Goal: Information Seeking & Learning: Learn about a topic

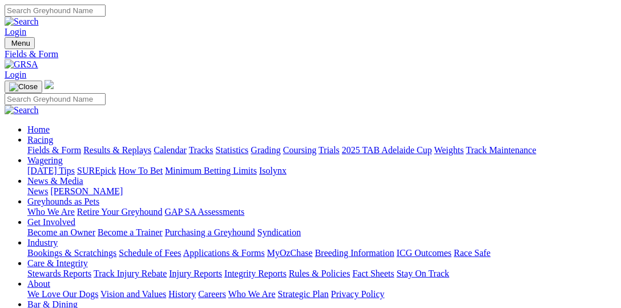
select select "VIC"
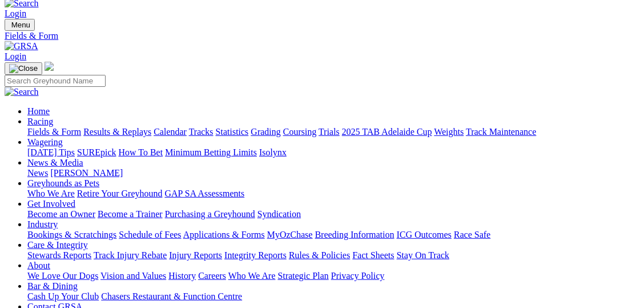
scroll to position [58, 0]
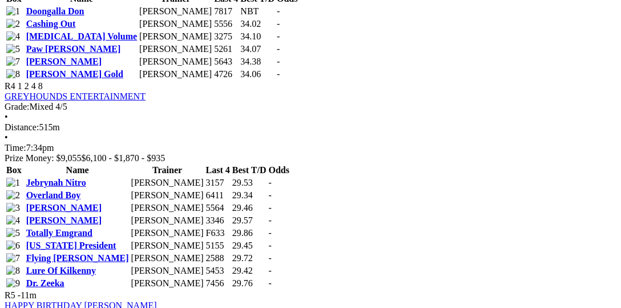
scroll to position [1174, 0]
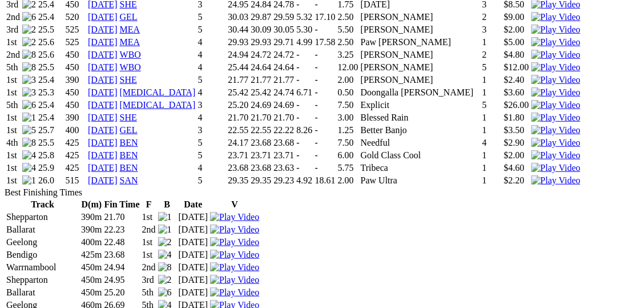
scroll to position [1115, 0]
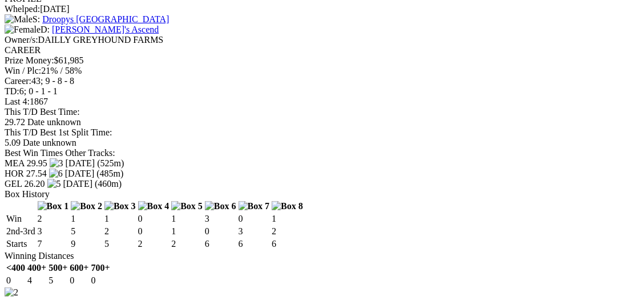
scroll to position [1174, 0]
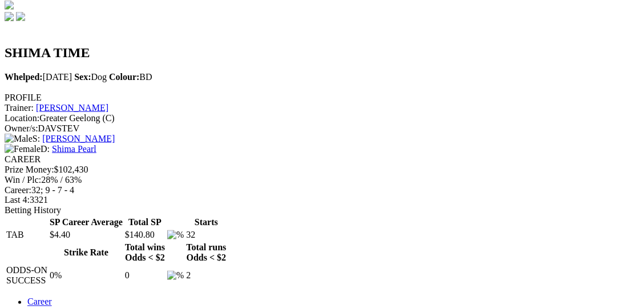
scroll to position [352, 0]
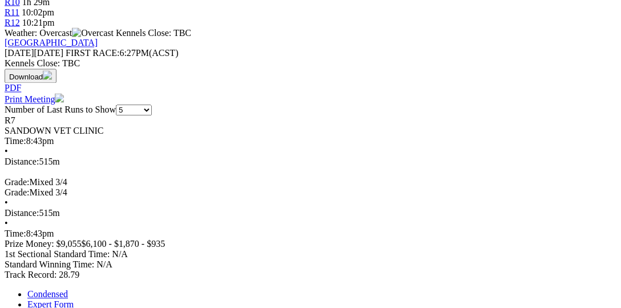
scroll to position [587, 0]
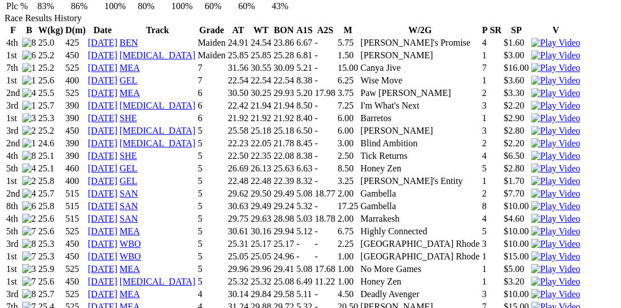
scroll to position [997, 0]
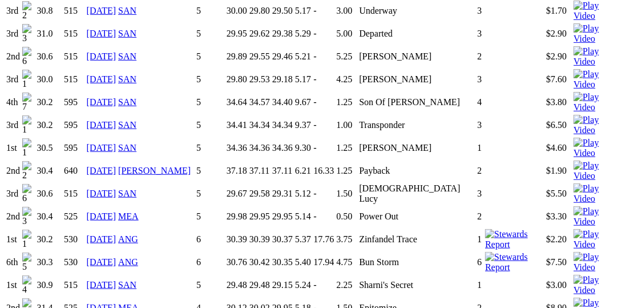
scroll to position [1056, 0]
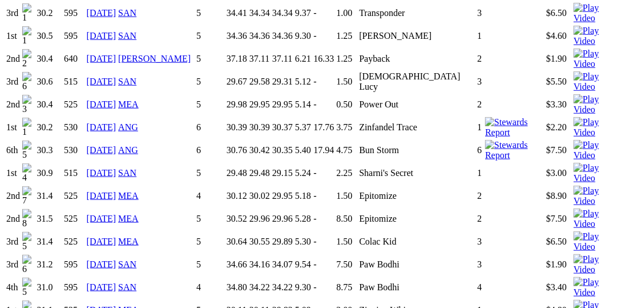
scroll to position [1291, 0]
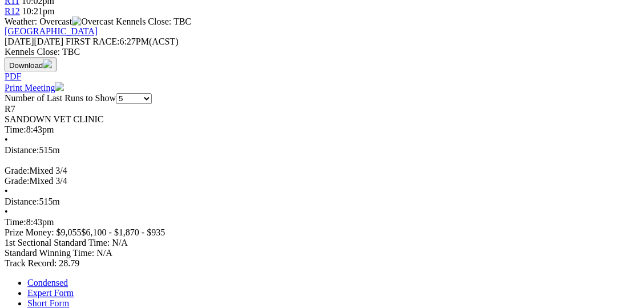
scroll to position [528, 0]
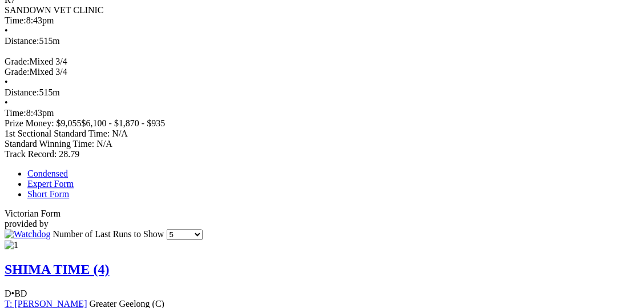
scroll to position [645, 0]
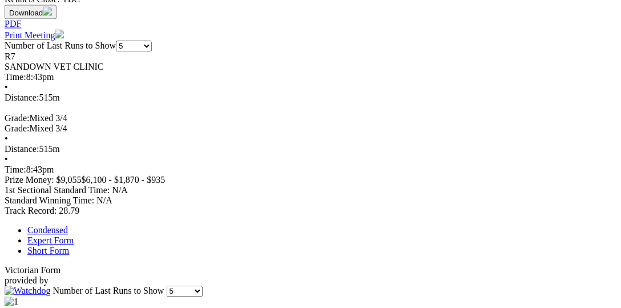
scroll to position [587, 0]
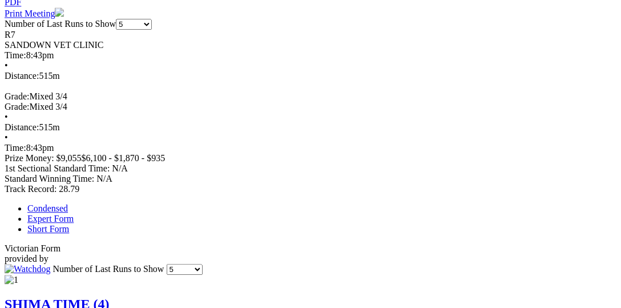
drag, startPoint x: 309, startPoint y: 108, endPoint x: 280, endPoint y: 107, distance: 29.1
copy td "Paw Fabian"
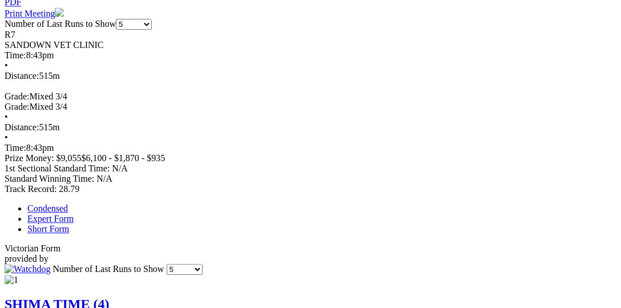
drag, startPoint x: 309, startPoint y: 272, endPoint x: 280, endPoint y: 270, distance: 28.6
copy td "Dr. Yannick"
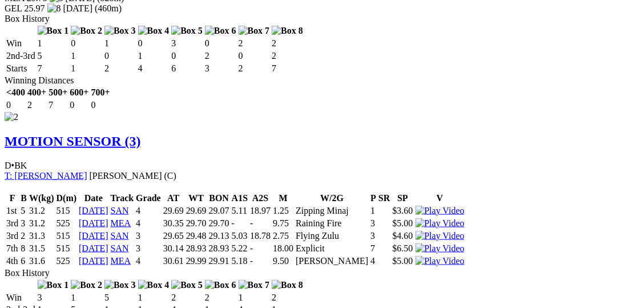
scroll to position [1349, 0]
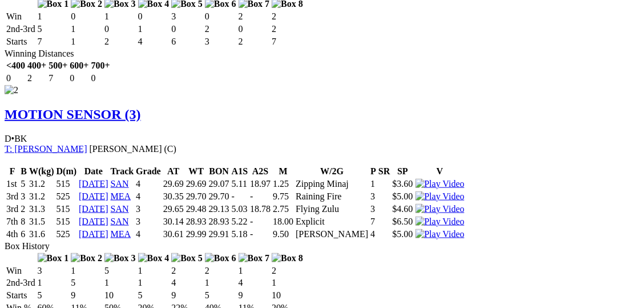
drag, startPoint x: 318, startPoint y: 170, endPoint x: 270, endPoint y: 169, distance: 48.5
copy tr "Sharapova Star"
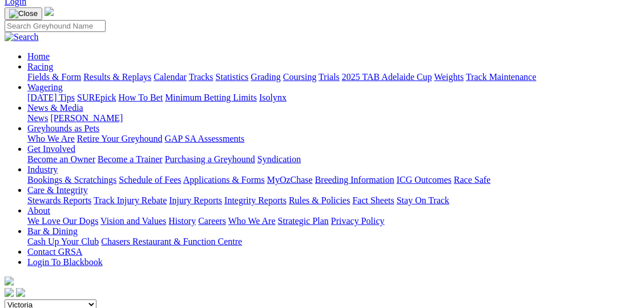
scroll to position [0, 0]
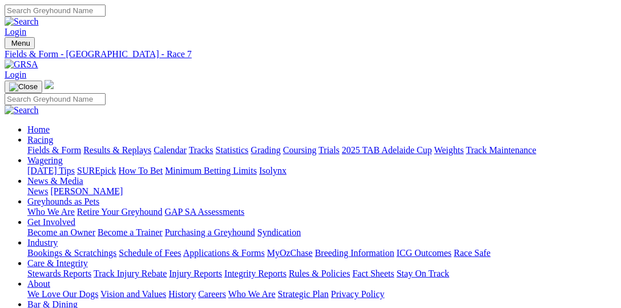
click at [106, 13] on input "Search" at bounding box center [55, 11] width 101 height 12
paste input "Sharapova Star"
type input "Sharapova Star"
click at [39, 17] on img at bounding box center [22, 22] width 34 height 10
click at [106, 17] on input "Search" at bounding box center [55, 11] width 101 height 12
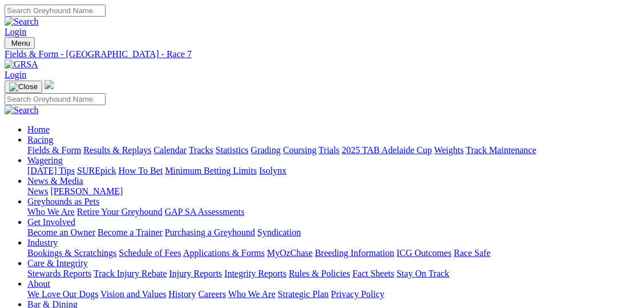
paste input "[PERSON_NAME]"
type input "[PERSON_NAME]"
click at [39, 17] on img at bounding box center [22, 22] width 34 height 10
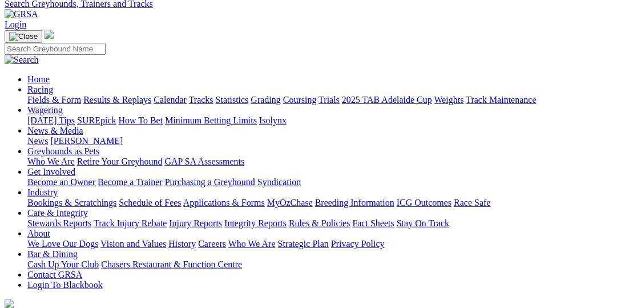
scroll to position [176, 0]
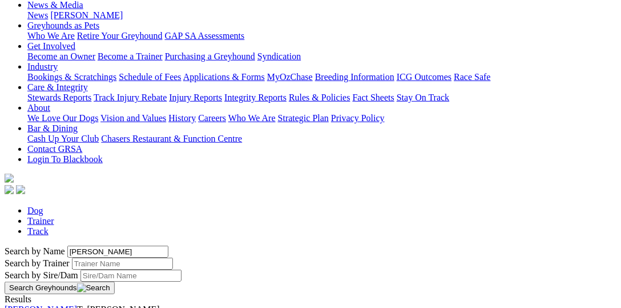
click at [73, 304] on link "[PERSON_NAME]" at bounding box center [41, 309] width 72 height 10
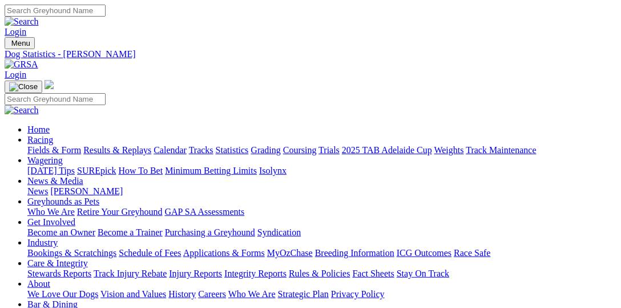
click at [106, 10] on input "Search" at bounding box center [55, 11] width 101 height 12
paste input "Dr. Yannick"
type input "Dr. Yannick"
click at [39, 17] on img at bounding box center [22, 22] width 34 height 10
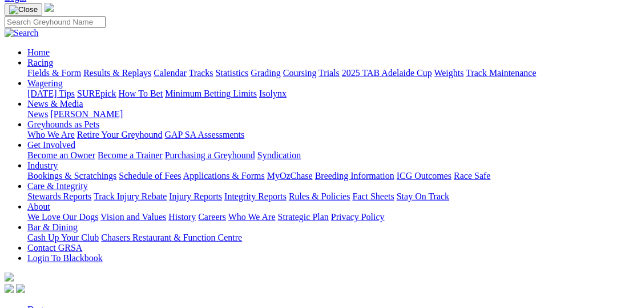
scroll to position [117, 0]
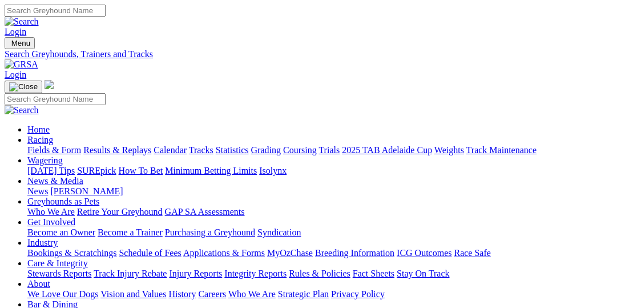
scroll to position [117, 0]
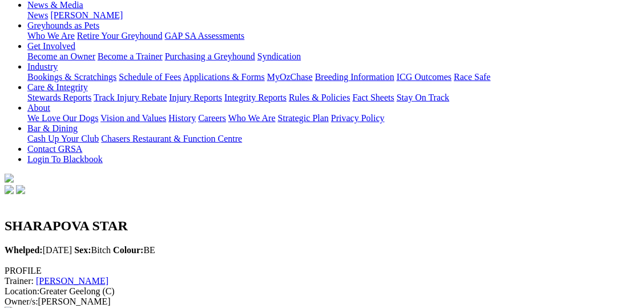
scroll to position [117, 0]
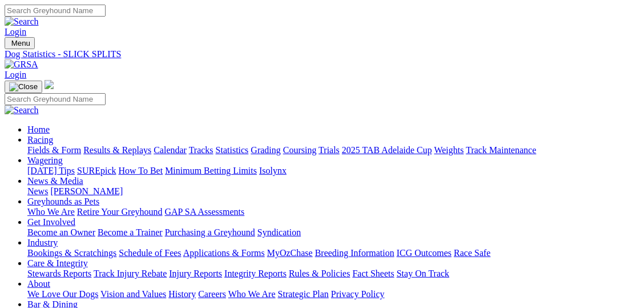
click at [249, 145] on link "Statistics" at bounding box center [232, 150] width 33 height 10
select select "angle-park"
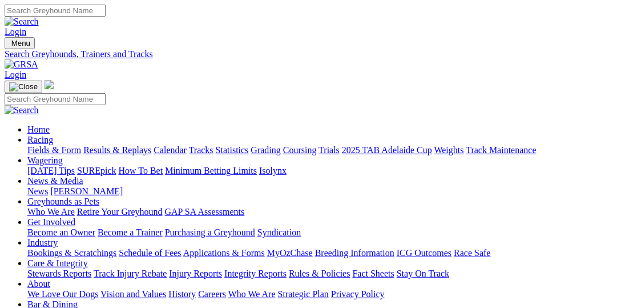
select select "dapto"
click at [56, 145] on link "Fields & Form" at bounding box center [54, 150] width 54 height 10
select select "[GEOGRAPHIC_DATA]"
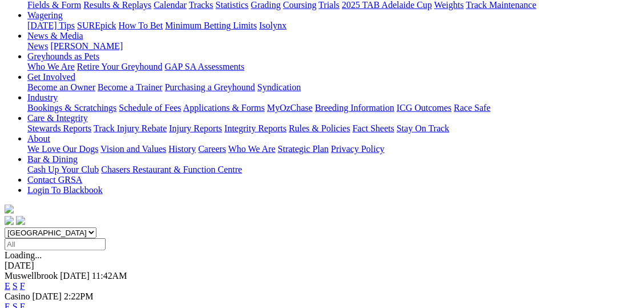
scroll to position [176, 0]
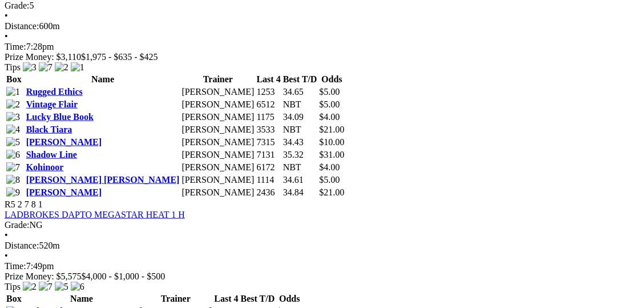
scroll to position [1232, 105]
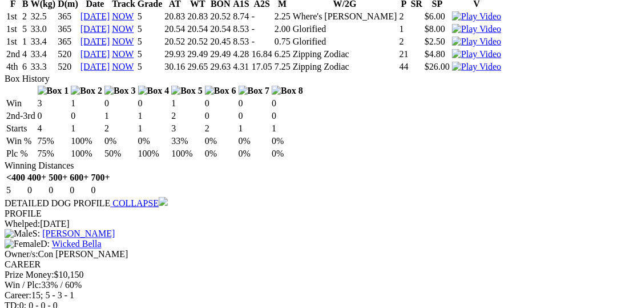
scroll to position [1467, 0]
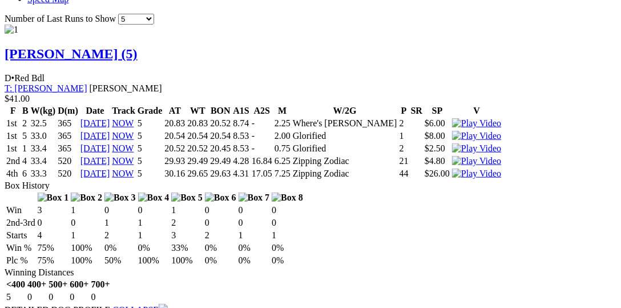
scroll to position [1408, 0]
